Goal: Information Seeking & Learning: Check status

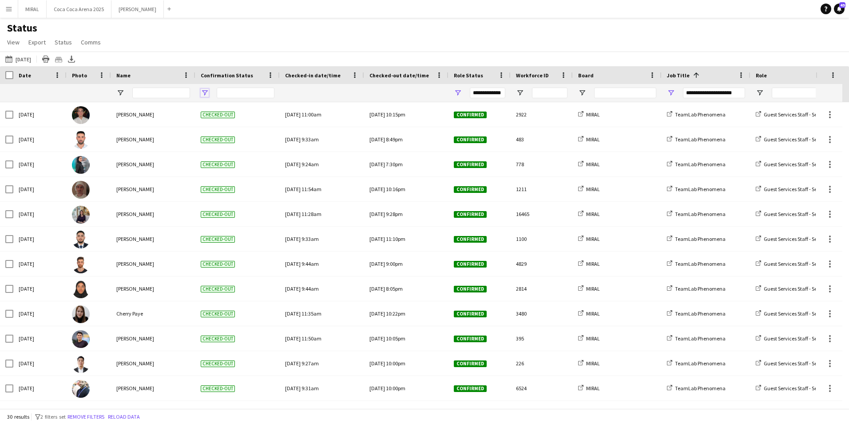
click at [205, 94] on span "Open Filter Menu" at bounding box center [205, 93] width 8 height 8
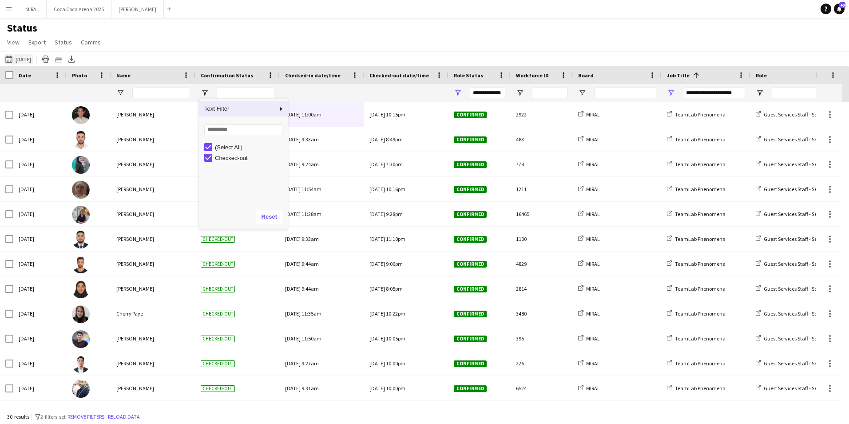
click at [31, 58] on button "[DATE] to [DATE] [DATE]" at bounding box center [18, 59] width 29 height 11
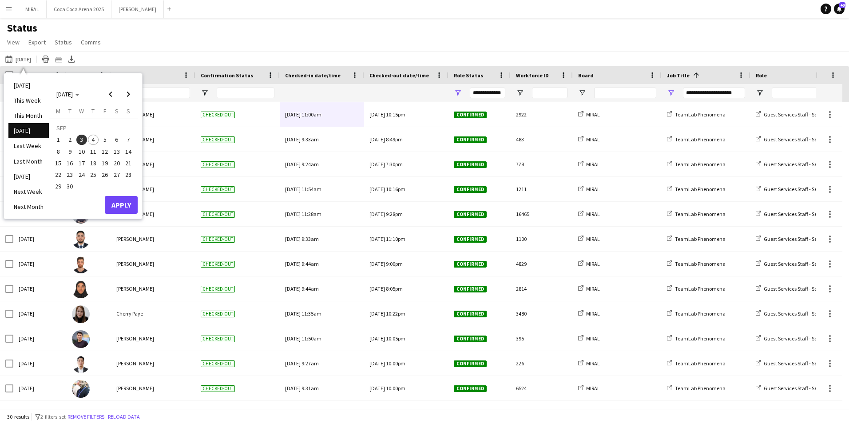
click at [94, 139] on span "4" at bounding box center [93, 140] width 11 height 11
click at [124, 206] on button "Apply" at bounding box center [121, 205] width 33 height 18
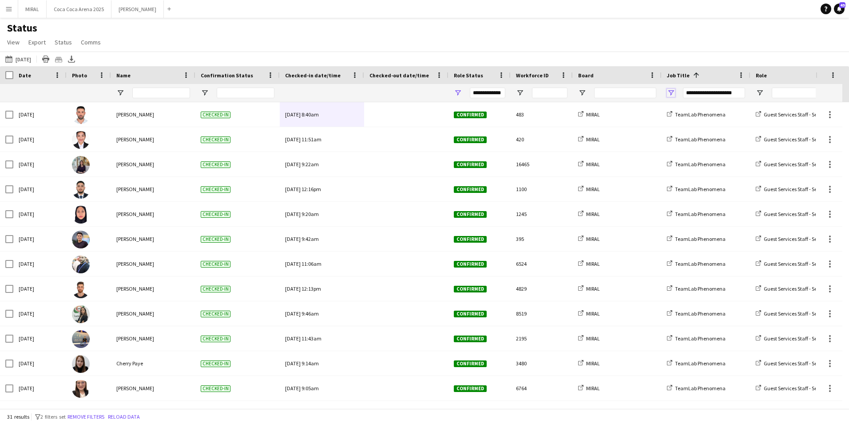
click at [671, 94] on span "Open Filter Menu" at bounding box center [671, 93] width 8 height 8
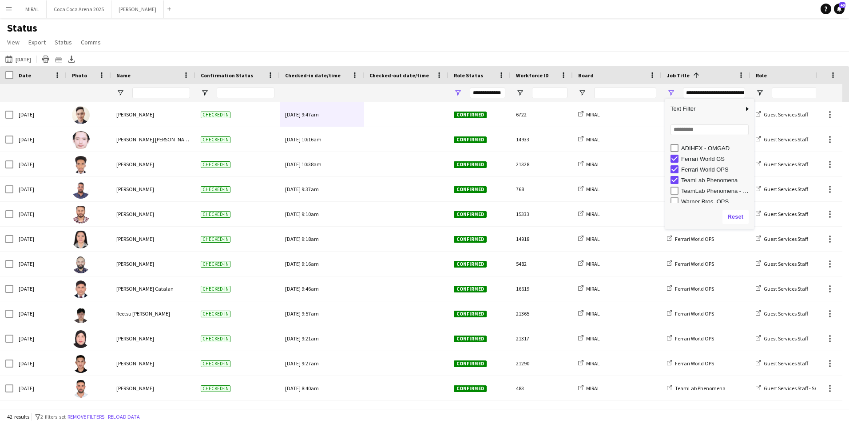
scroll to position [13, 0]
type input "**********"
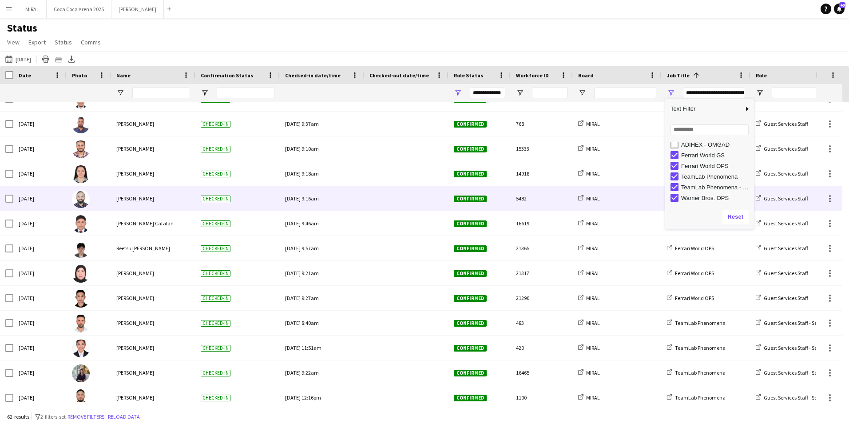
scroll to position [222, 0]
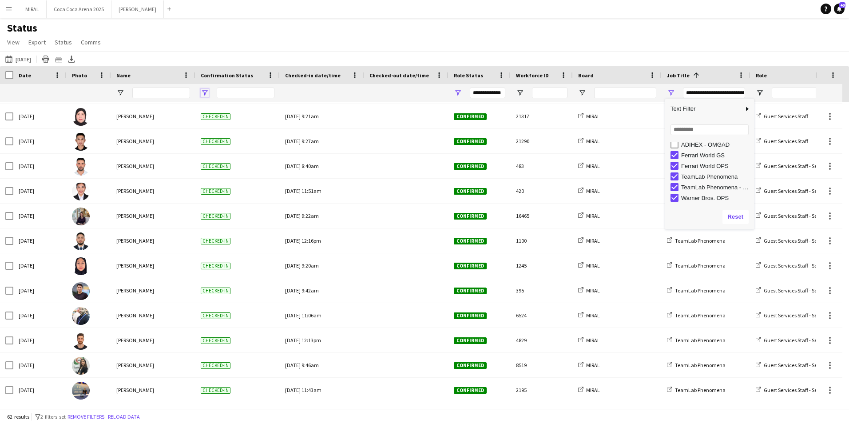
click at [208, 94] on span "Open Filter Menu" at bounding box center [205, 93] width 8 height 8
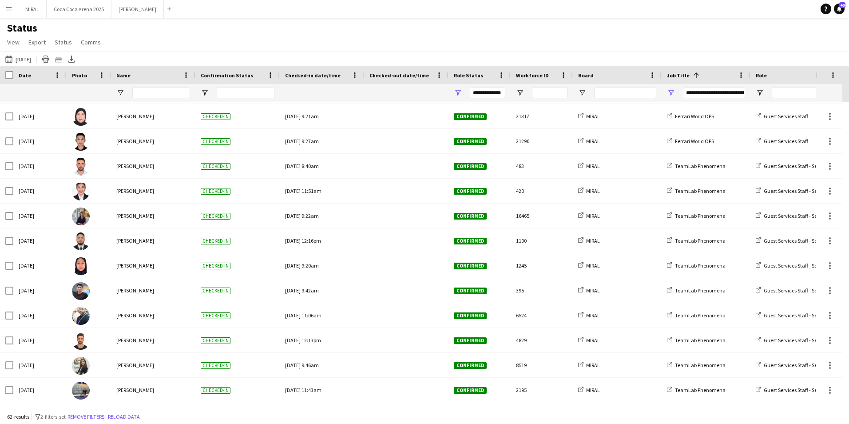
click at [275, 46] on div "Status View Views Default view Attendance Report / F1 Attendance Sheet F1 Group…" at bounding box center [424, 36] width 849 height 30
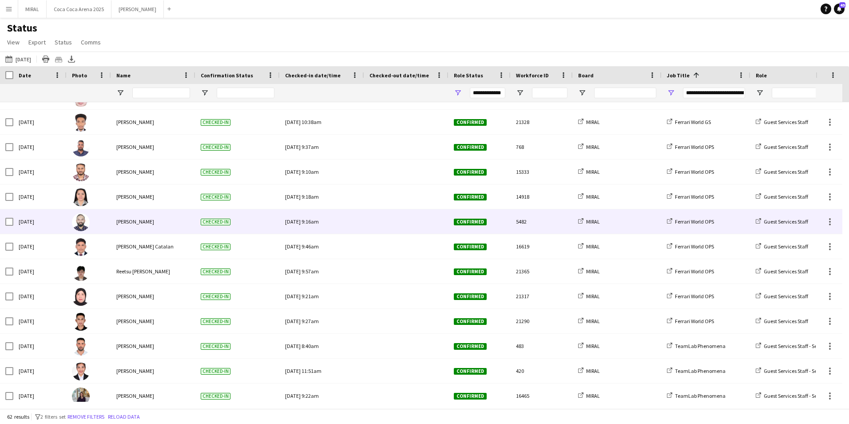
scroll to position [0, 0]
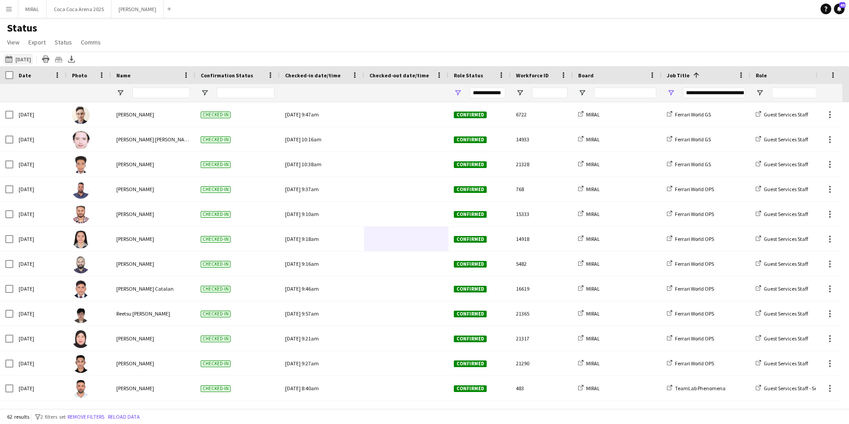
click at [26, 61] on button "[DATE] to [DATE] [DATE]" at bounding box center [18, 59] width 29 height 11
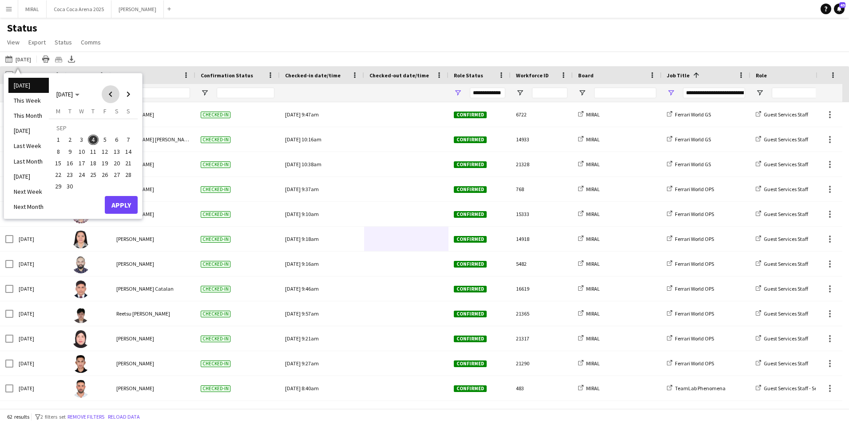
click at [112, 97] on span "Previous month" at bounding box center [111, 94] width 18 height 18
click at [67, 177] on span "26" at bounding box center [70, 176] width 11 height 11
click at [127, 177] on span "31" at bounding box center [128, 176] width 11 height 11
click at [128, 195] on button "Apply" at bounding box center [121, 195] width 33 height 18
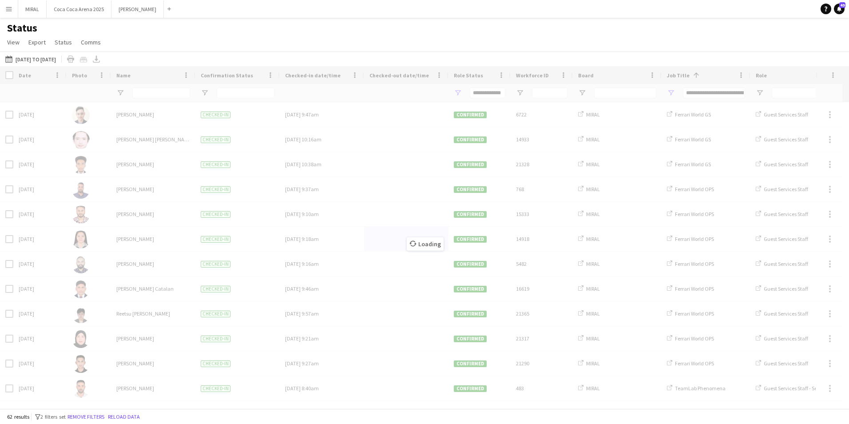
type input "**********"
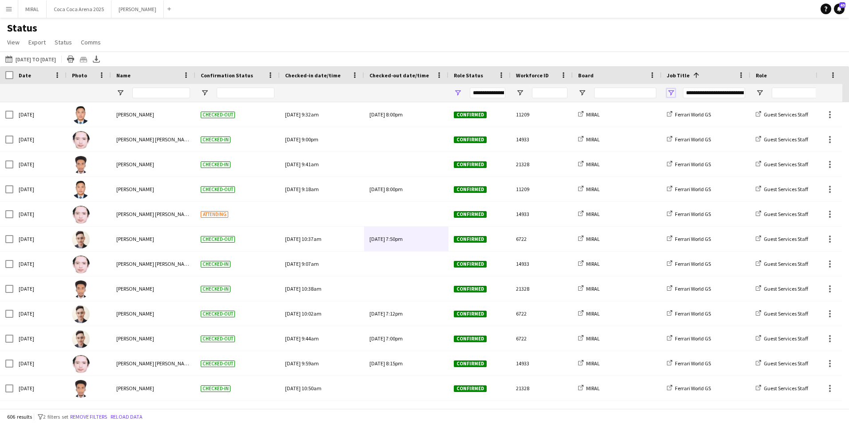
click at [673, 94] on span "Open Filter Menu" at bounding box center [671, 93] width 8 height 8
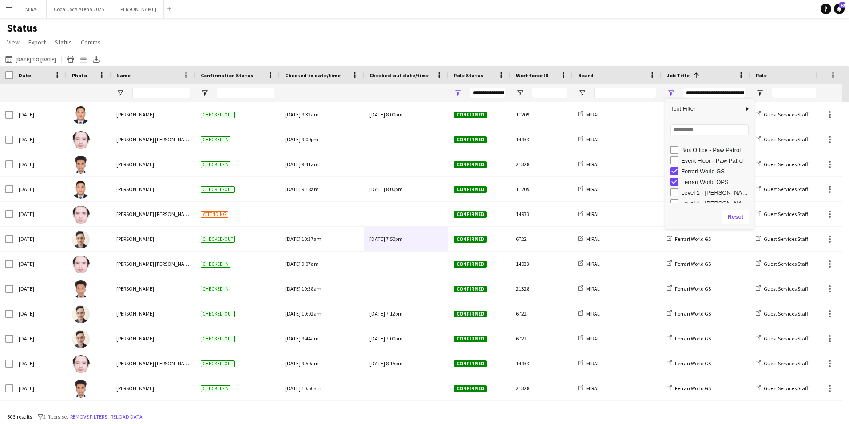
scroll to position [67, 0]
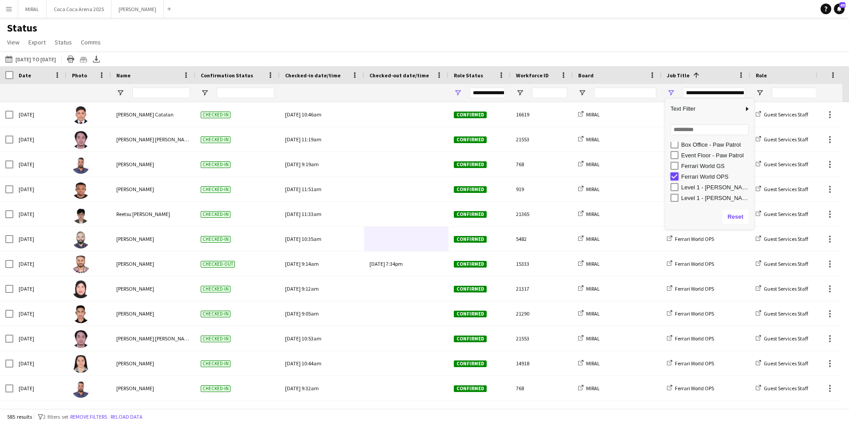
type input "**********"
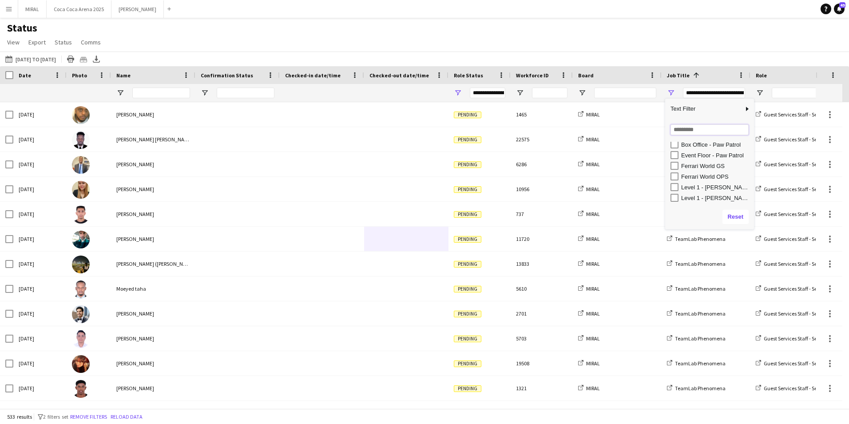
click at [690, 132] on input "Search filter values" at bounding box center [710, 129] width 78 height 11
type input "****"
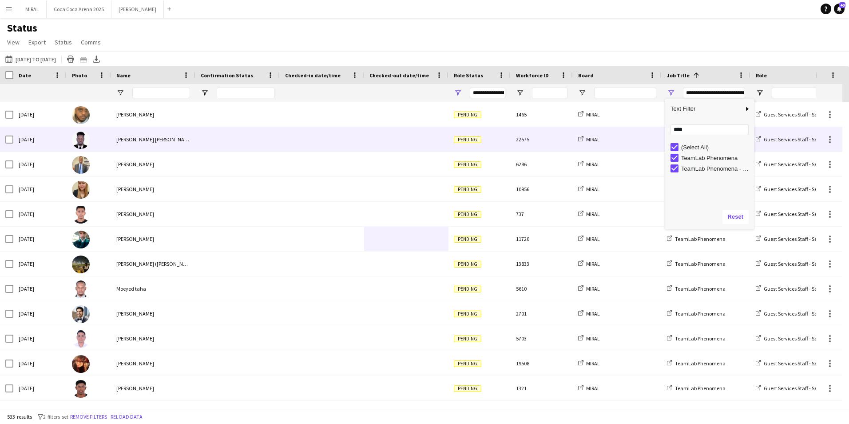
click at [286, 131] on div at bounding box center [322, 139] width 74 height 24
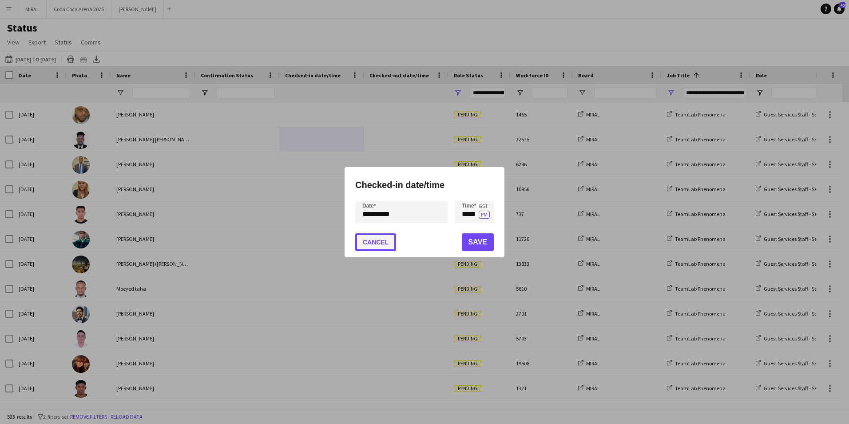
click at [387, 243] on button "Cancel" at bounding box center [375, 242] width 41 height 18
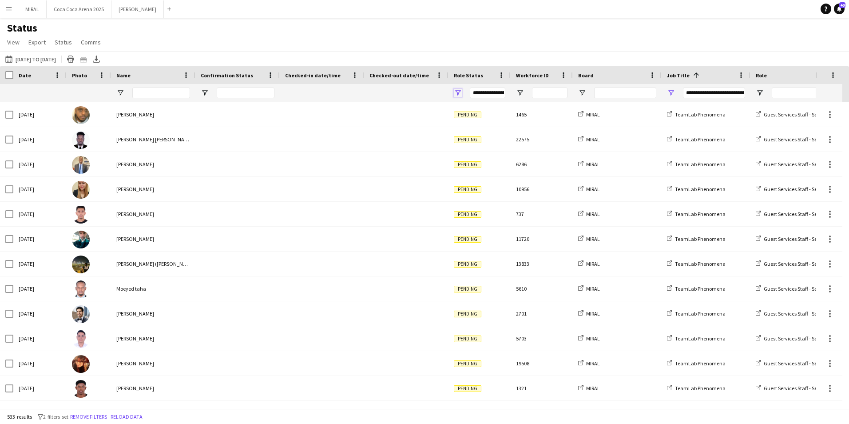
click at [459, 92] on span "Open Filter Menu" at bounding box center [458, 93] width 8 height 8
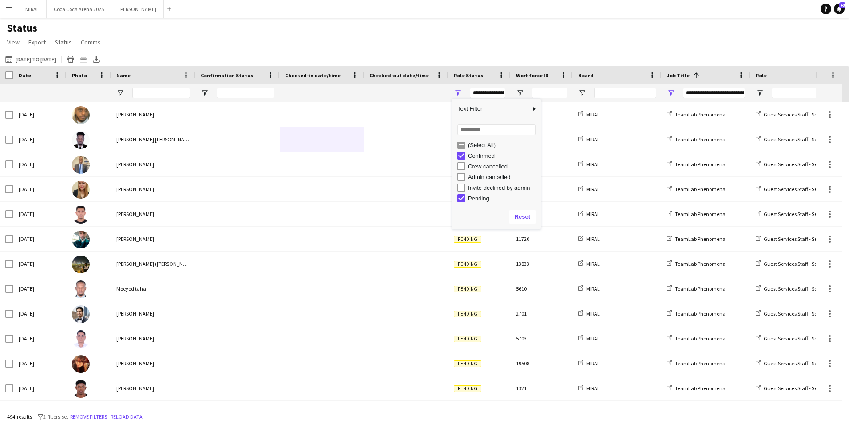
scroll to position [3, 0]
type input "**********"
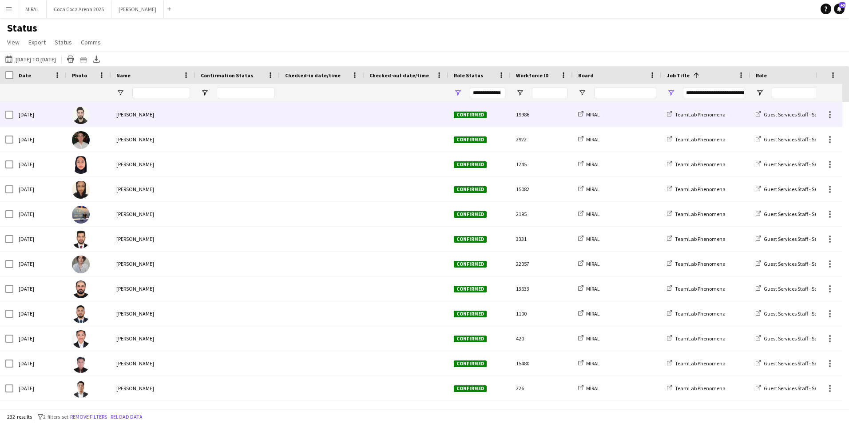
click at [344, 112] on div at bounding box center [322, 114] width 74 height 24
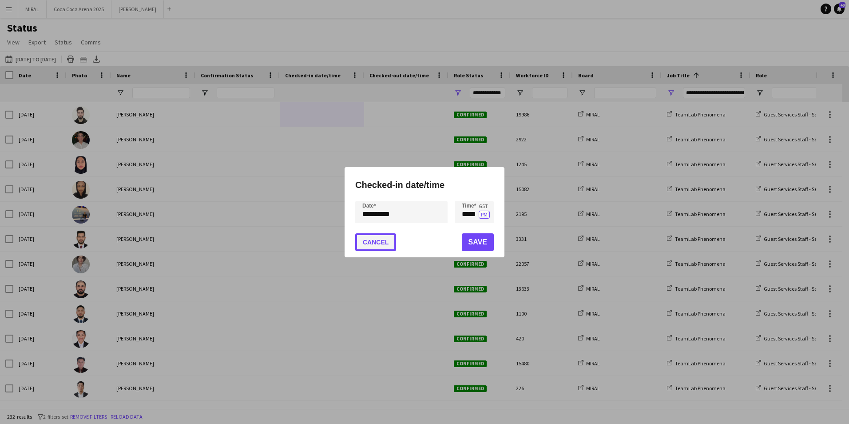
click at [382, 244] on button "Cancel" at bounding box center [375, 242] width 41 height 18
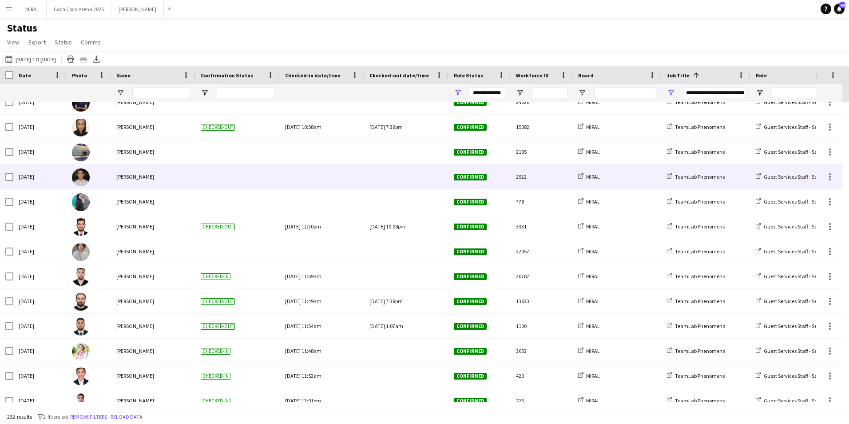
scroll to position [0, 0]
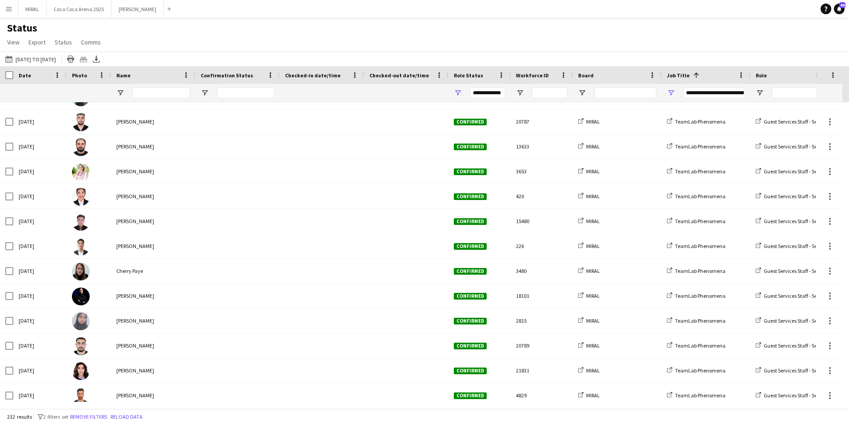
click at [204, 88] on div at bounding box center [237, 93] width 84 height 18
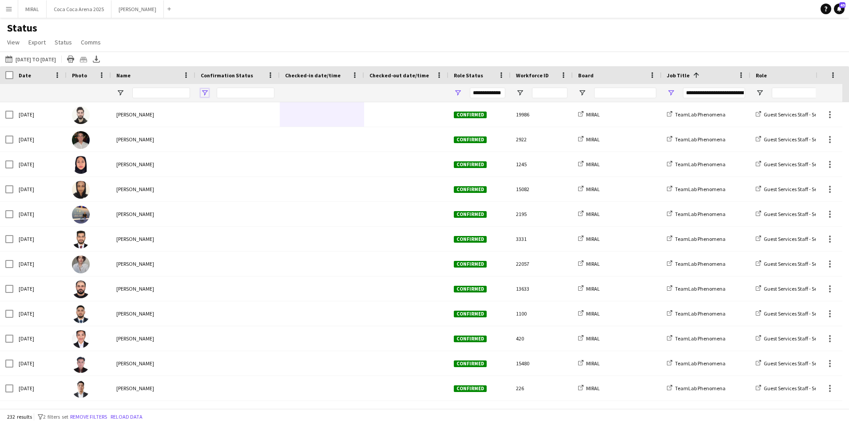
click at [204, 91] on span "Open Filter Menu" at bounding box center [205, 93] width 8 height 8
type input "**********"
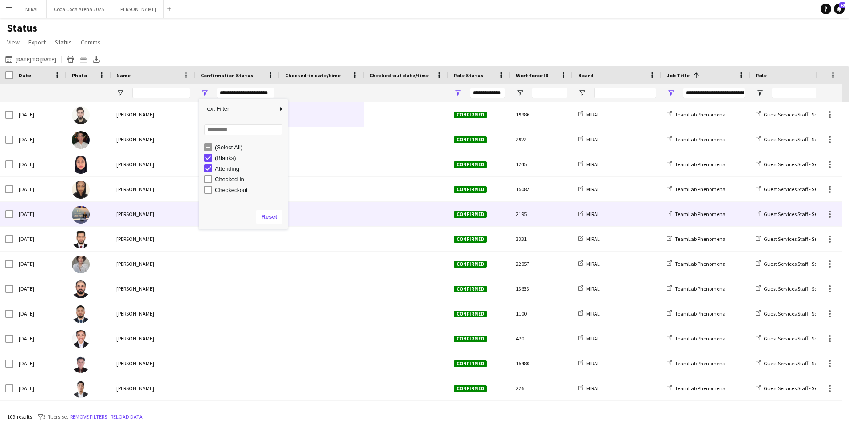
click at [373, 205] on div at bounding box center [407, 214] width 74 height 24
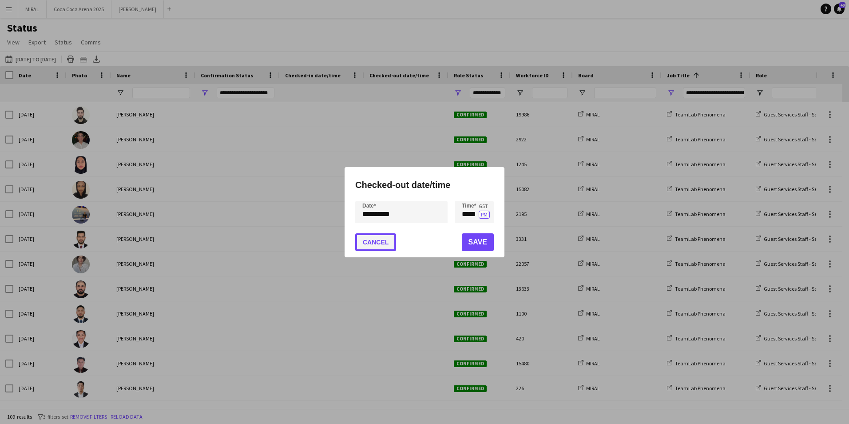
click at [387, 243] on button "Cancel" at bounding box center [375, 242] width 41 height 18
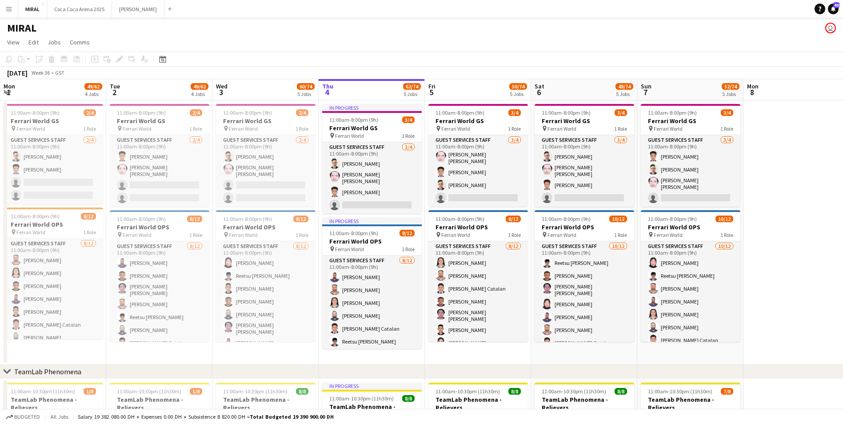
scroll to position [44, 0]
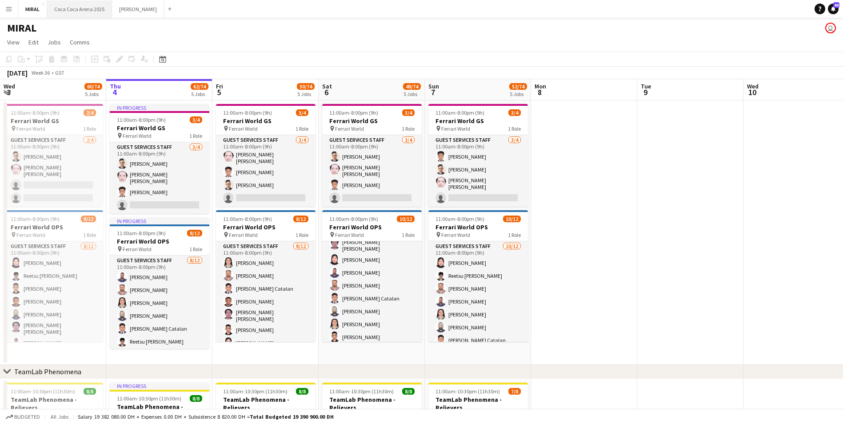
click at [97, 8] on button "Coca Coca Arena 2025 Close" at bounding box center [79, 8] width 65 height 17
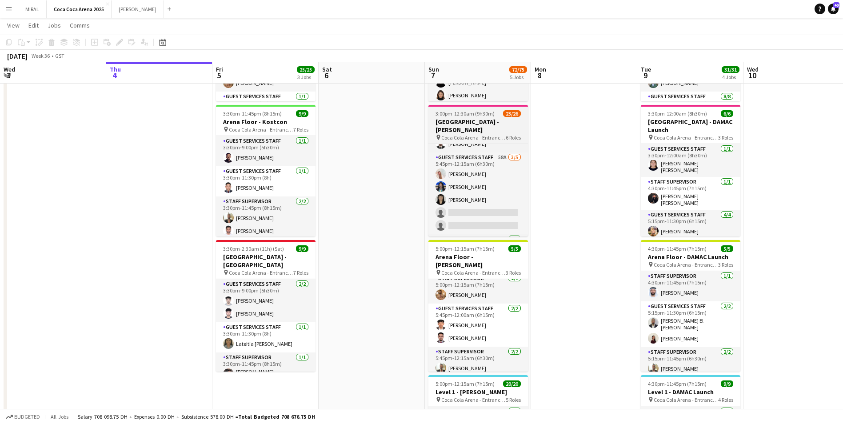
scroll to position [341, 0]
